Goal: Navigation & Orientation: Find specific page/section

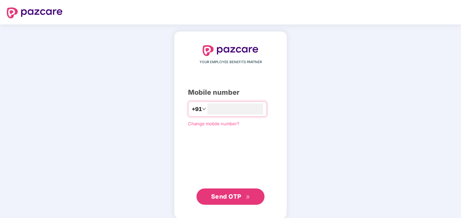
type input "*"
type input "**********"
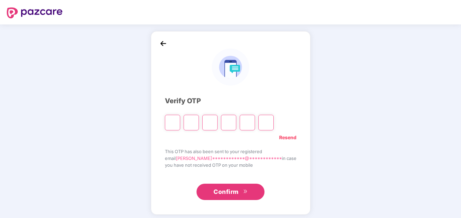
type input "*"
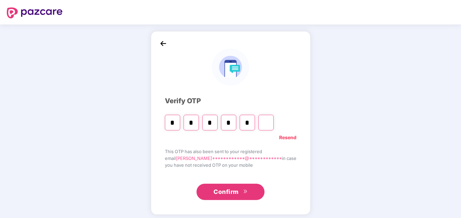
type input "*"
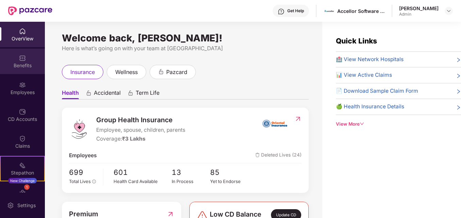
click at [24, 67] on div "Benefits" at bounding box center [22, 65] width 45 height 7
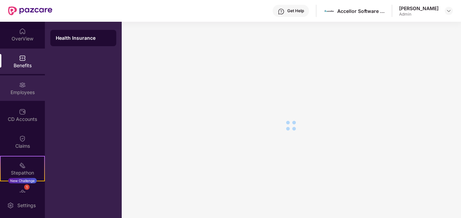
click at [19, 91] on div "Employees" at bounding box center [22, 92] width 45 height 7
